Goal: Task Accomplishment & Management: Use online tool/utility

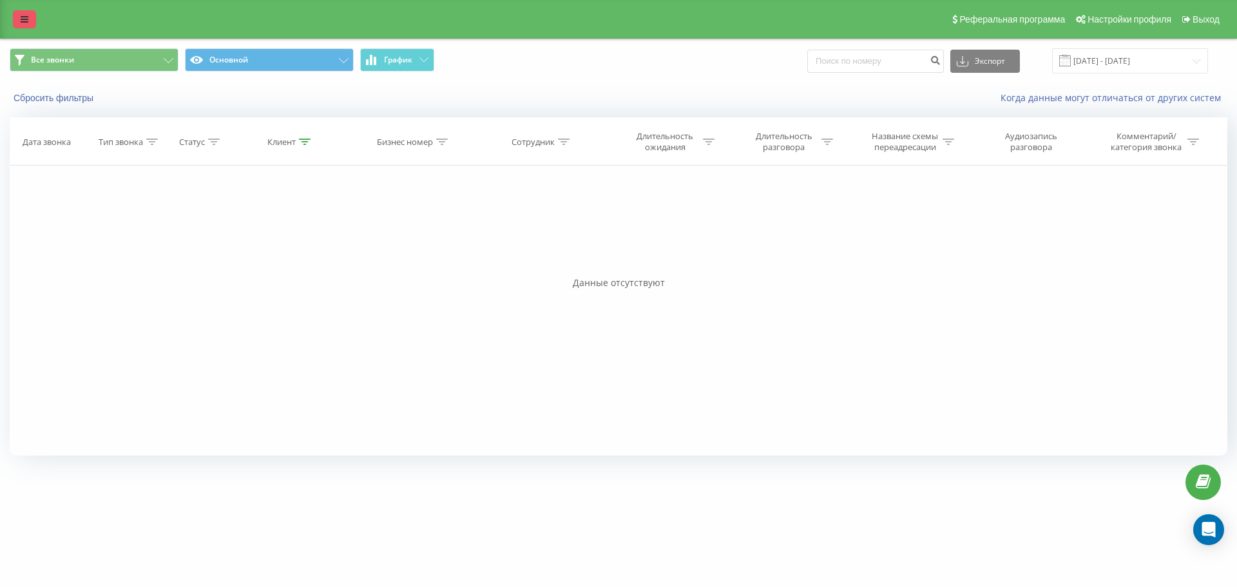
click at [34, 15] on link at bounding box center [24, 19] width 23 height 18
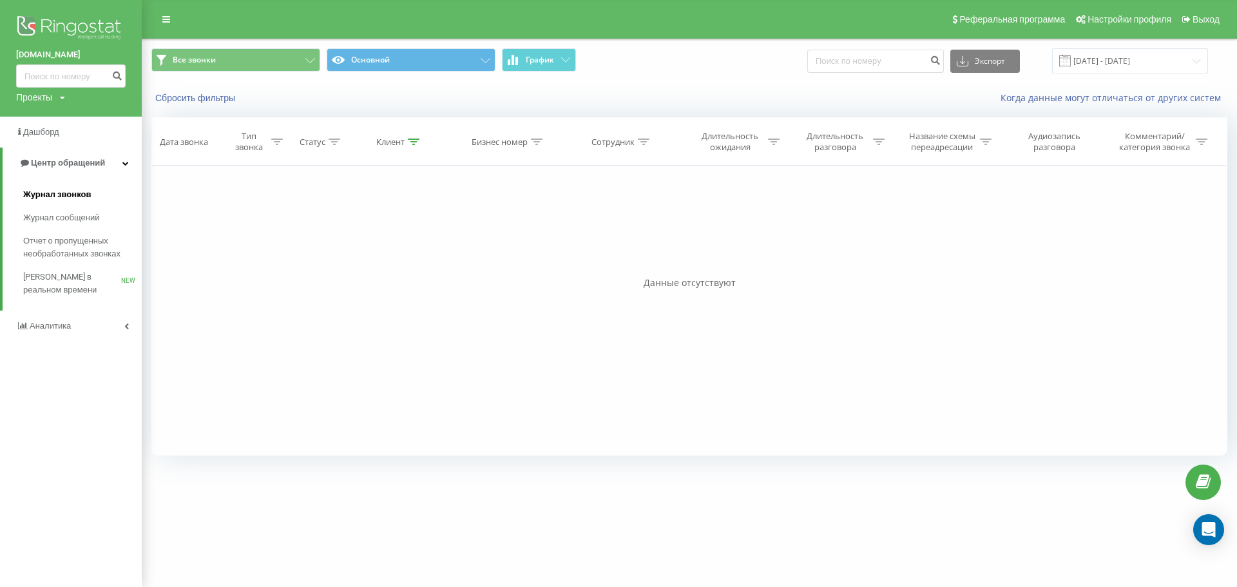
click at [48, 200] on span "Журнал звонков" at bounding box center [57, 194] width 68 height 13
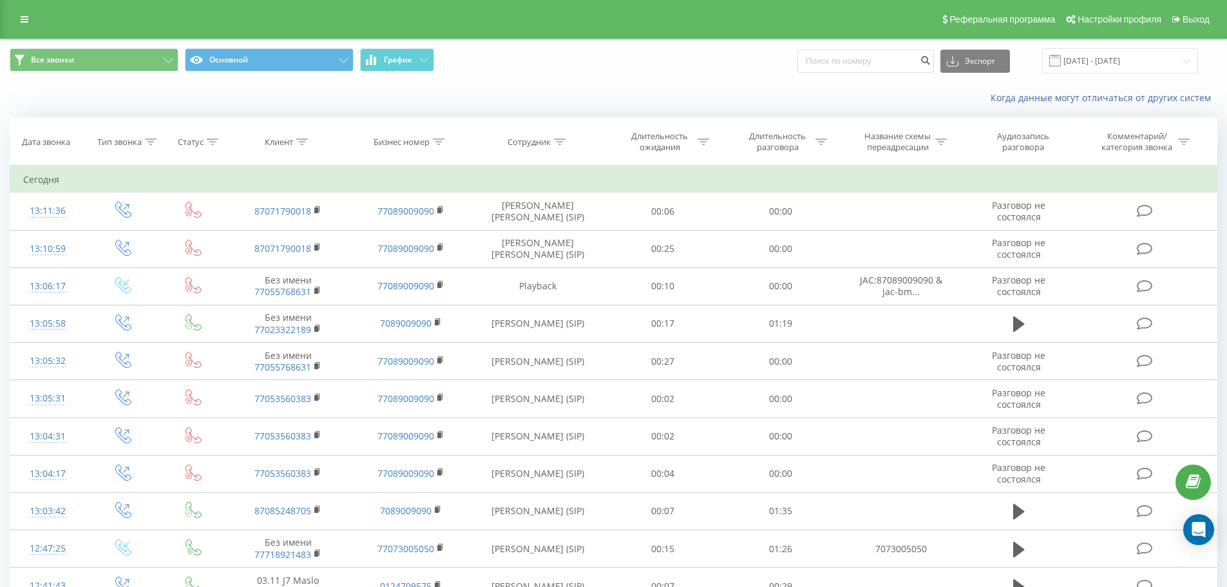
click at [12, 24] on div "Реферальная программа Настройки профиля Выход" at bounding box center [613, 19] width 1227 height 39
click at [19, 22] on link at bounding box center [24, 19] width 23 height 18
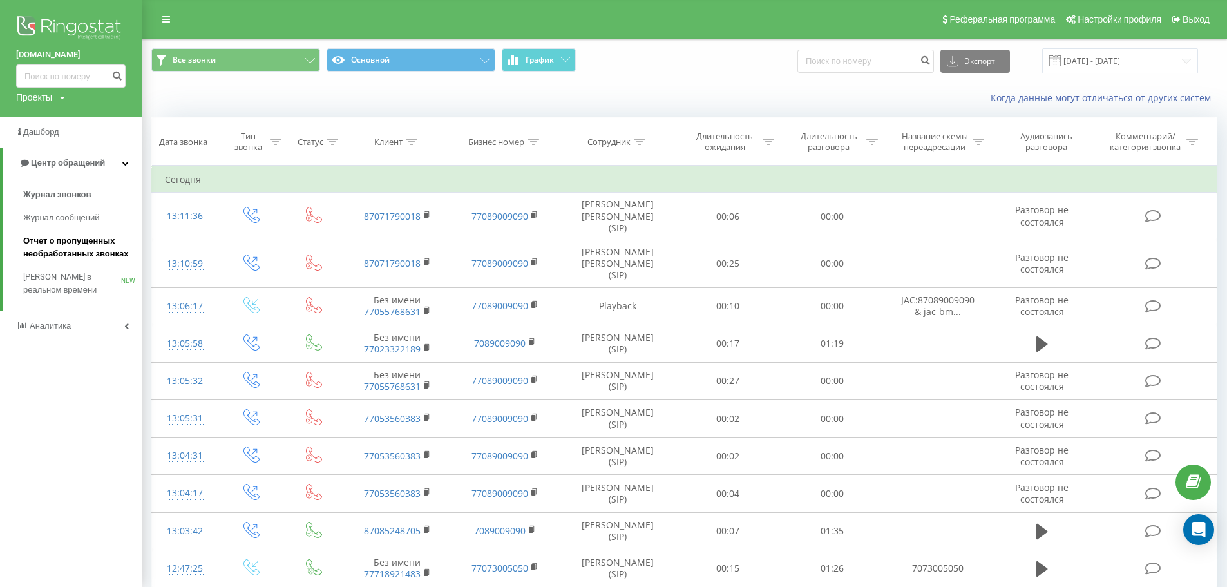
click at [64, 245] on span "Отчет о пропущенных необработанных звонках" at bounding box center [79, 247] width 112 height 26
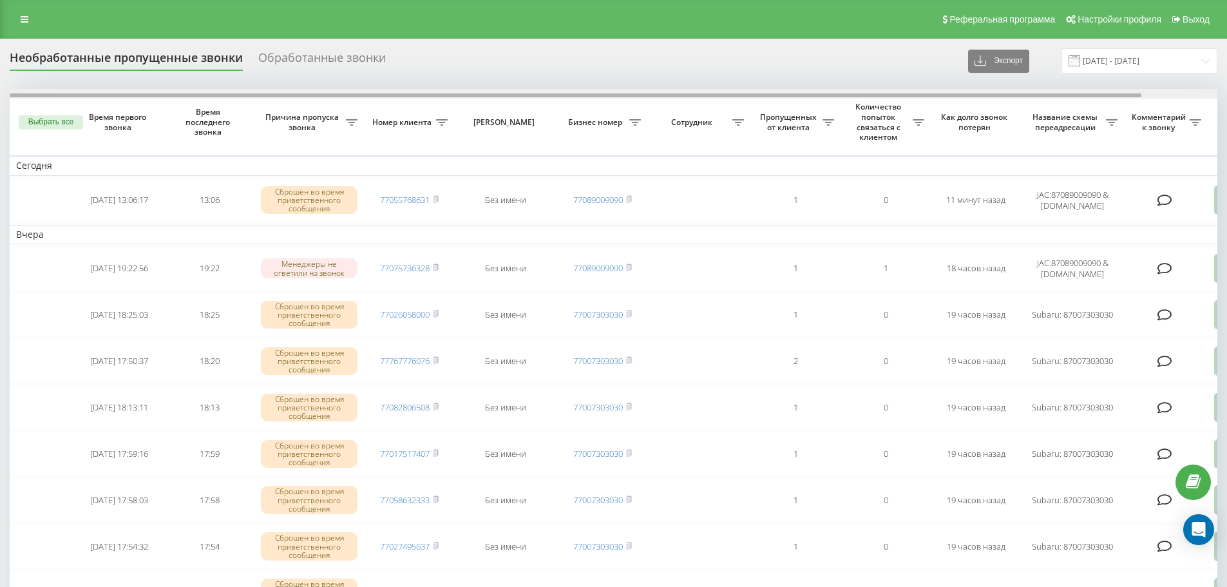
scroll to position [0, 81]
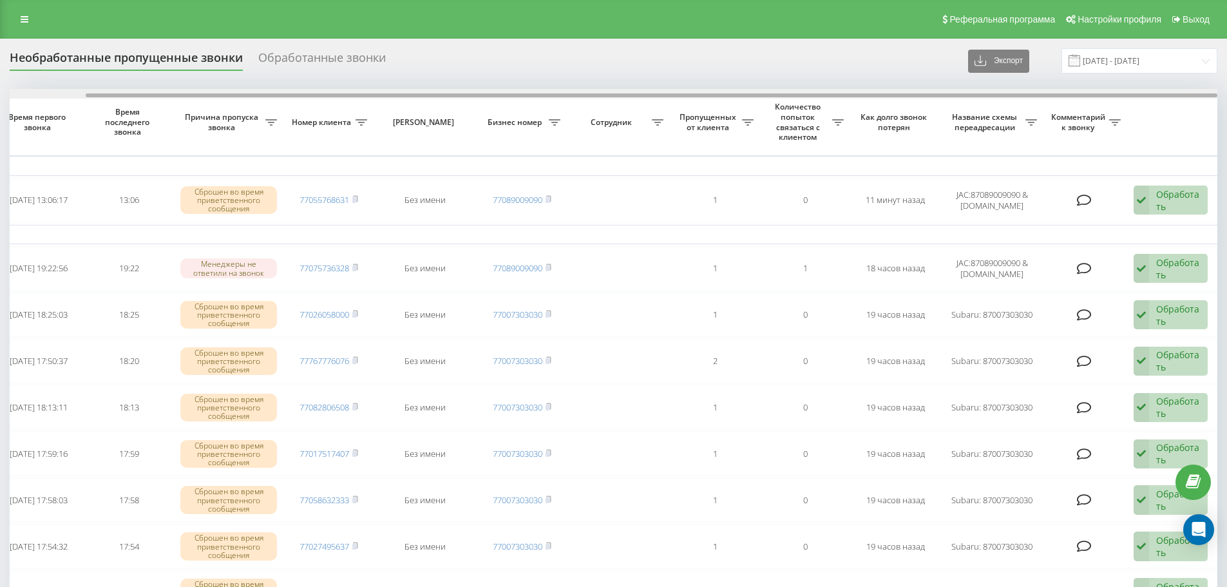
drag, startPoint x: 877, startPoint y: 97, endPoint x: 1163, endPoint y: 176, distance: 296.2
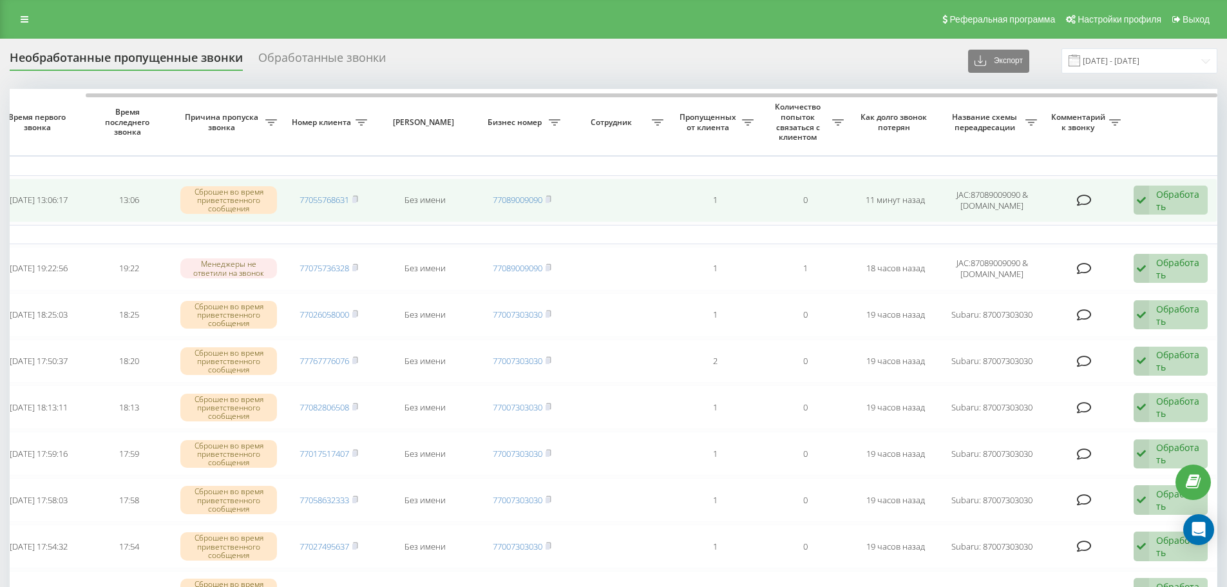
drag, startPoint x: 1174, startPoint y: 189, endPoint x: 1166, endPoint y: 233, distance: 44.6
click at [1172, 192] on div "Обработать" at bounding box center [1178, 200] width 44 height 24
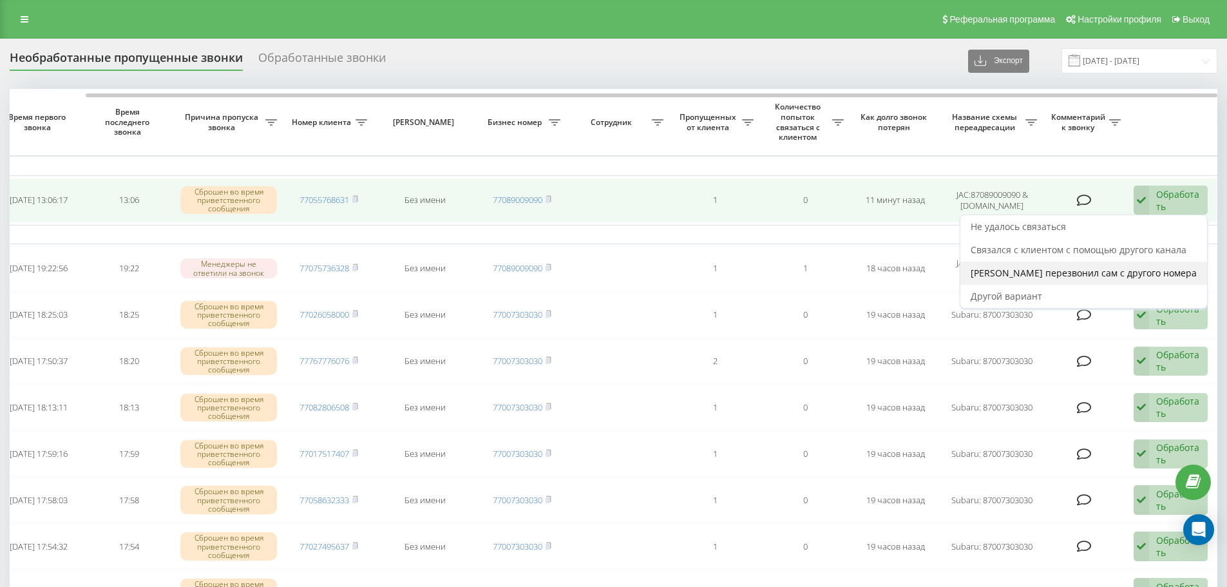
click at [1135, 281] on div "Клиент перезвонил сам с другого номера" at bounding box center [1084, 273] width 247 height 23
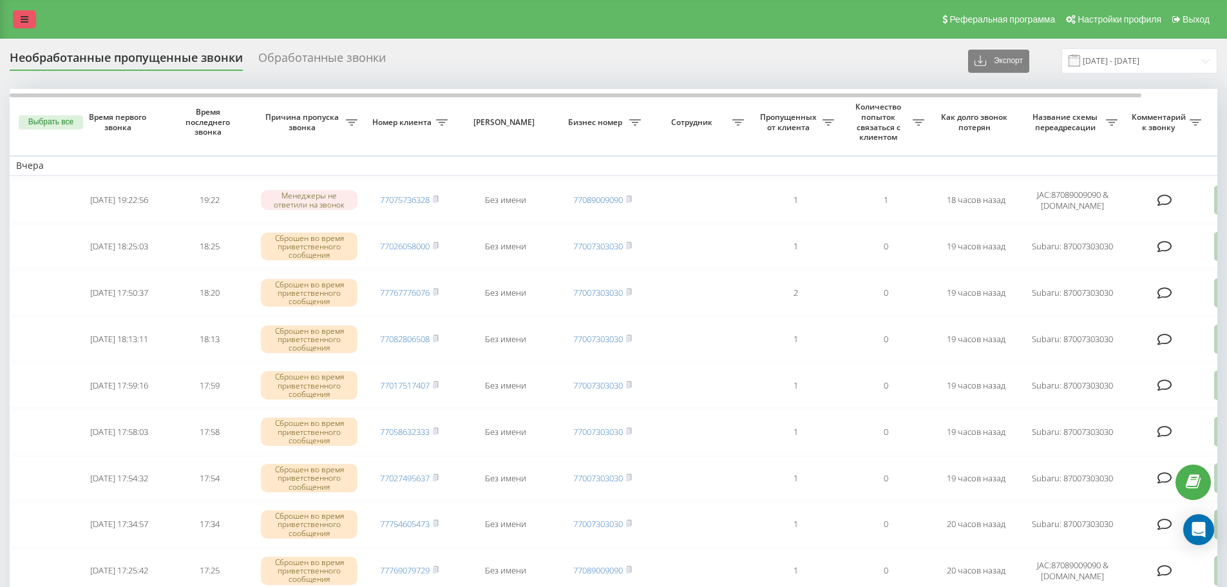
drag, startPoint x: 18, startPoint y: 30, endPoint x: 21, endPoint y: 24, distance: 6.6
click at [17, 28] on div "Реферальная программа Настройки профиля Выход" at bounding box center [613, 19] width 1227 height 39
drag, startPoint x: 23, startPoint y: 25, endPoint x: 27, endPoint y: 31, distance: 7.0
click at [23, 26] on link at bounding box center [24, 19] width 23 height 18
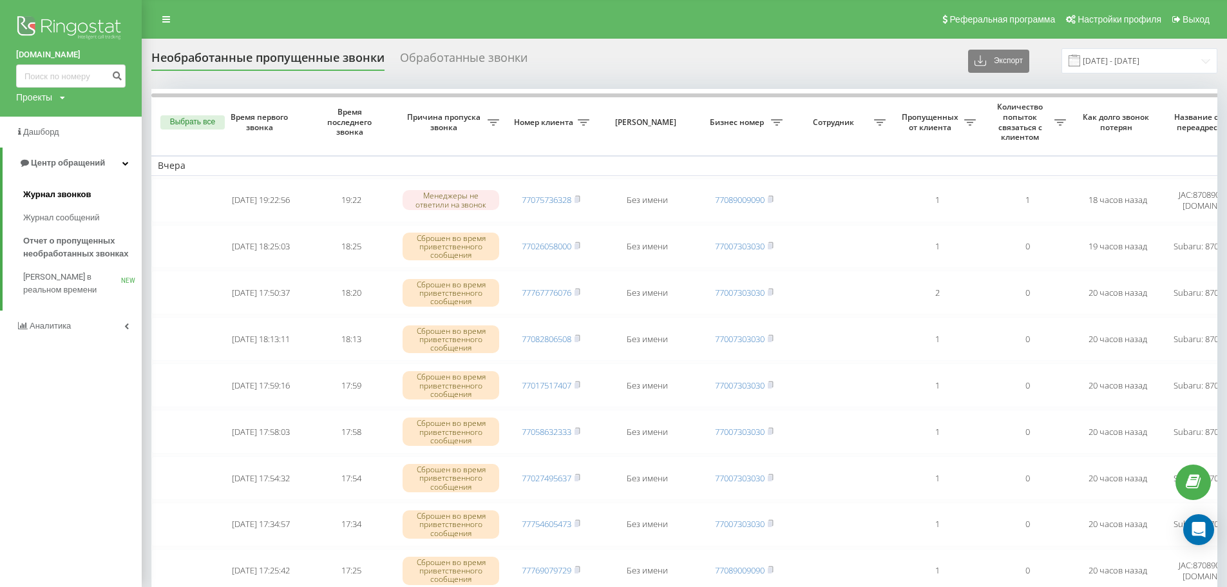
click at [68, 190] on span "Журнал звонков" at bounding box center [57, 194] width 68 height 13
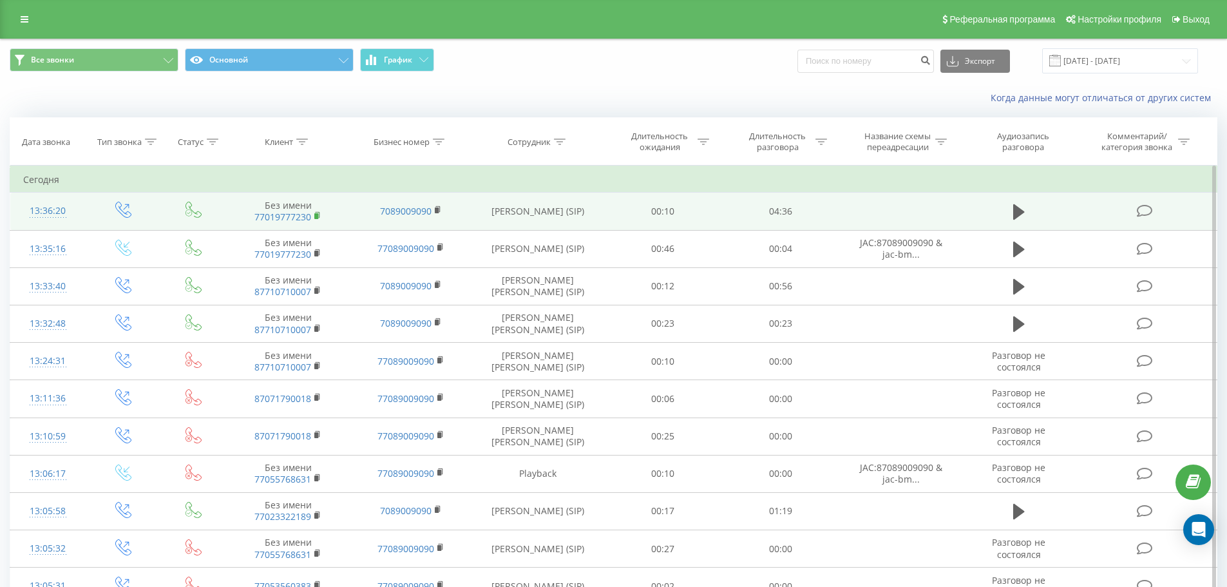
click at [316, 218] on rect at bounding box center [316, 216] width 4 height 6
